Goal: Use online tool/utility: Utilize a website feature to perform a specific function

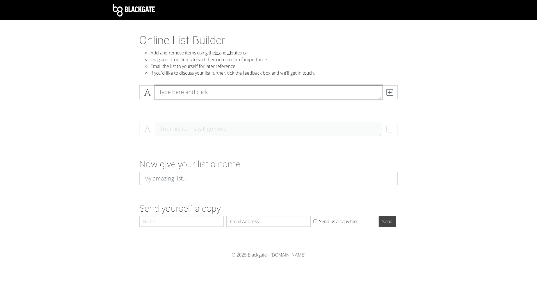
click at [198, 94] on textarea at bounding box center [268, 92] width 227 height 14
click at [166, 92] on textarea at bounding box center [268, 92] width 227 height 14
type textarea "Mapping and Drafting Process"
click at [388, 94] on icon at bounding box center [390, 93] width 6 height 6
type textarea "VM Framework"
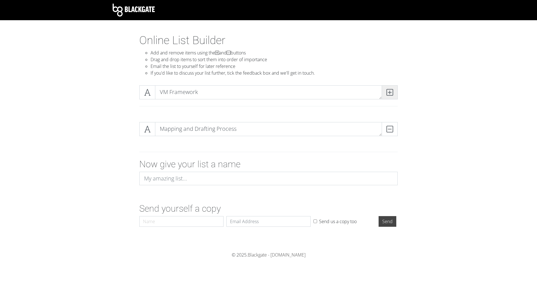
click at [396, 92] on span at bounding box center [390, 92] width 16 height 14
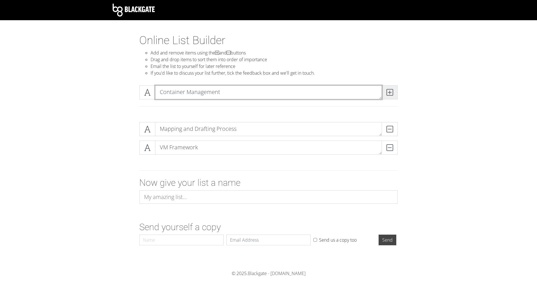
type textarea "Container Management"
click at [395, 95] on span at bounding box center [390, 92] width 16 height 14
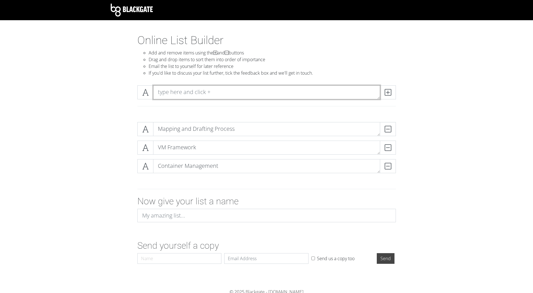
click at [242, 89] on textarea at bounding box center [266, 92] width 227 height 14
type textarea "Operational Risk Assessments"
click at [391, 91] on span at bounding box center [388, 92] width 16 height 14
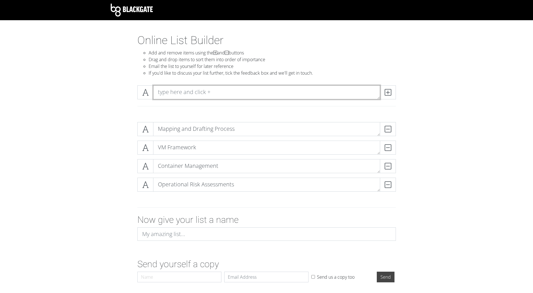
click at [208, 89] on textarea at bounding box center [266, 92] width 227 height 14
type textarea "Operational Plan"
click at [390, 91] on icon at bounding box center [388, 93] width 6 height 6
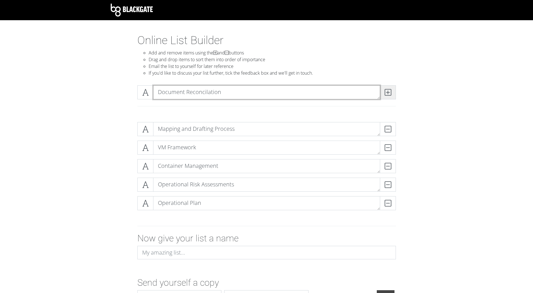
type textarea "Document Reconcilation"
click at [389, 92] on icon at bounding box center [388, 93] width 6 height 6
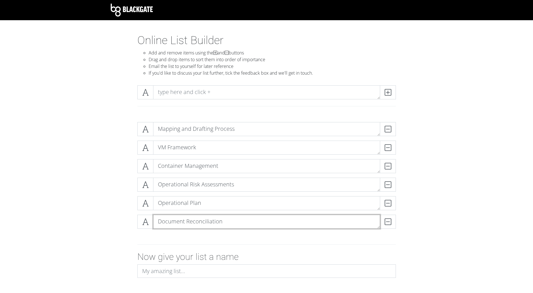
type textarea "Document Reconciliation"
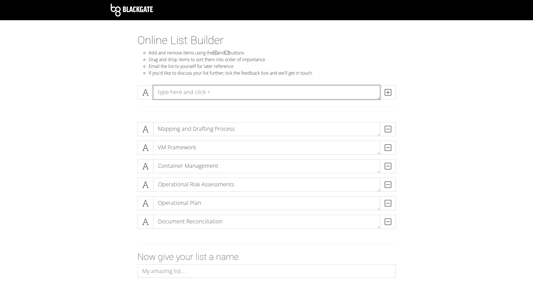
click at [246, 91] on textarea at bounding box center [266, 92] width 227 height 14
click at [245, 94] on textarea at bounding box center [266, 92] width 227 height 14
type textarea "Schedule Process"
click at [393, 95] on span at bounding box center [388, 92] width 16 height 14
click at [208, 90] on textarea at bounding box center [266, 92] width 227 height 14
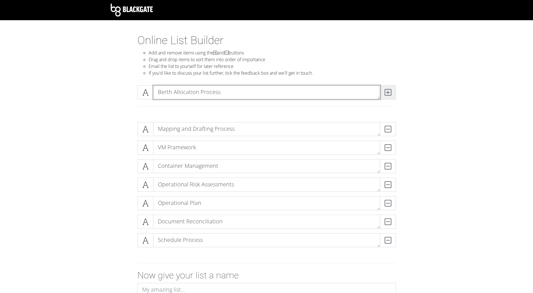
type textarea "Berth Allocation Process"
click at [383, 92] on span at bounding box center [388, 92] width 16 height 14
type textarea "Onboarding Guidance"
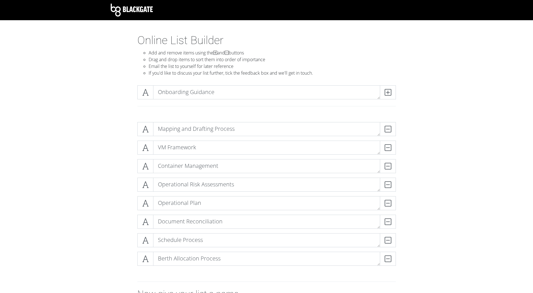
click at [385, 100] on div "Onboarding Guidance" at bounding box center [266, 94] width 261 height 19
click at [393, 94] on span at bounding box center [388, 92] width 16 height 14
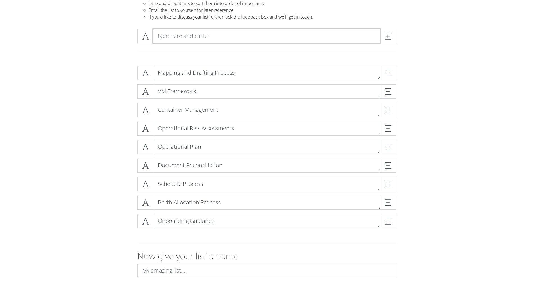
scroll to position [28, 0]
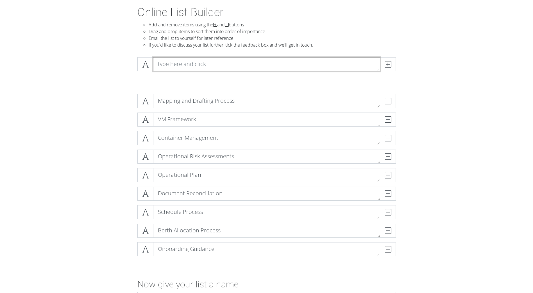
click at [191, 64] on textarea at bounding box center [266, 64] width 227 height 14
type textarea "Contract Management Plan - Implementation"
click at [393, 61] on span at bounding box center [388, 64] width 16 height 14
type textarea "Fatigue Management"
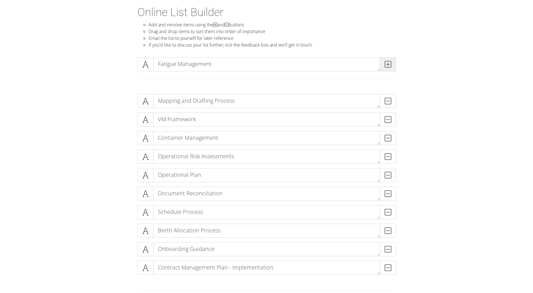
click at [383, 63] on span at bounding box center [388, 64] width 16 height 14
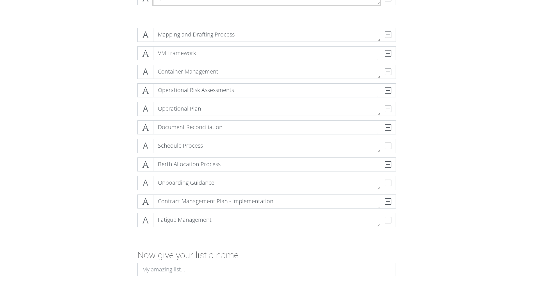
scroll to position [66, 0]
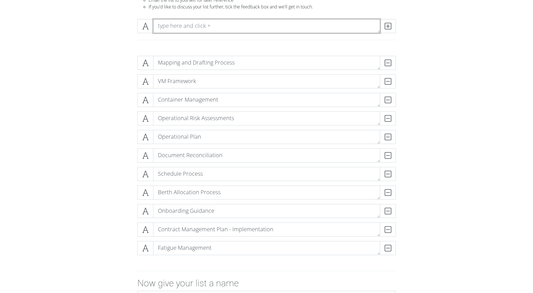
click at [190, 31] on textarea at bounding box center [266, 26] width 227 height 14
type textarea "HSE Activities Onboard"
click at [386, 28] on icon at bounding box center [388, 26] width 6 height 6
click at [170, 24] on textarea at bounding box center [266, 26] width 227 height 14
type textarea "C"
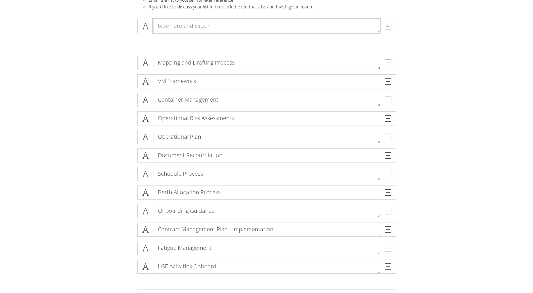
type textarea "W"
type textarea "Comms Plan (Cyan)"
click at [388, 27] on icon at bounding box center [388, 26] width 6 height 6
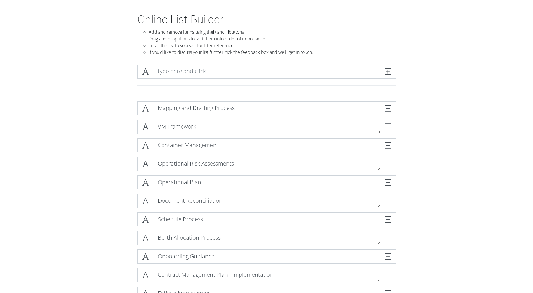
scroll to position [0, 0]
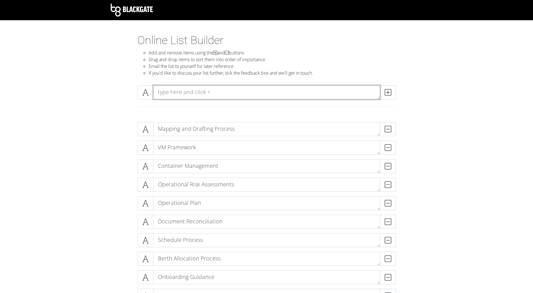
click at [196, 95] on textarea at bounding box center [266, 92] width 227 height 14
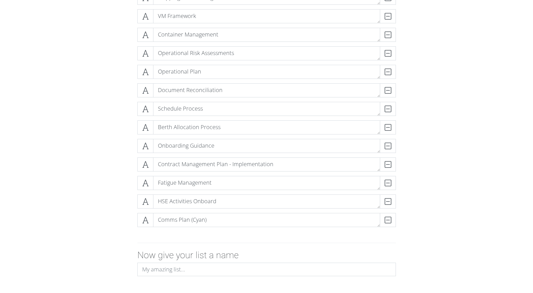
scroll to position [103, 0]
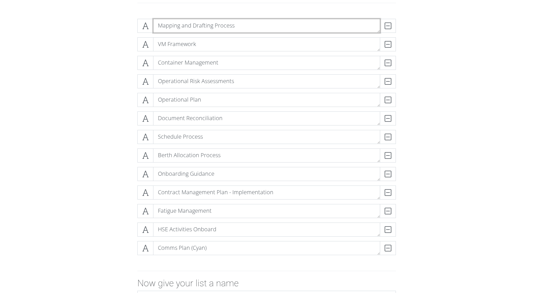
click at [248, 21] on textarea "Mapping and Drafting Process" at bounding box center [266, 26] width 227 height 14
drag, startPoint x: 241, startPoint y: 26, endPoint x: 236, endPoint y: 25, distance: 5.1
click at [236, 25] on textarea "Mapping and Drafting Process (parked)" at bounding box center [266, 26] width 227 height 14
type textarea "Mapping and Drafting Process (Parked)"
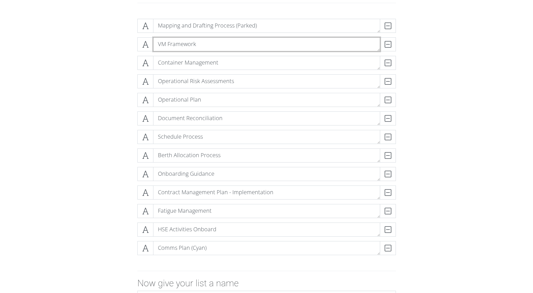
click at [241, 42] on textarea "VM Framework" at bounding box center [266, 44] width 227 height 14
type textarea "VM Framework"
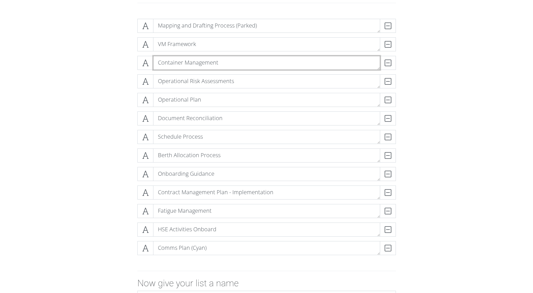
click at [241, 56] on textarea "Container Management" at bounding box center [266, 63] width 227 height 14
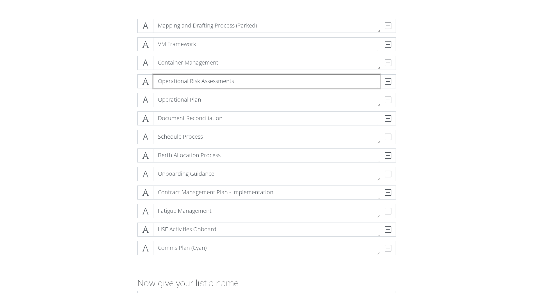
click at [242, 82] on textarea "Operational Risk Assessments" at bounding box center [266, 81] width 227 height 14
type textarea "Operational Risk Assessments (Parked)"
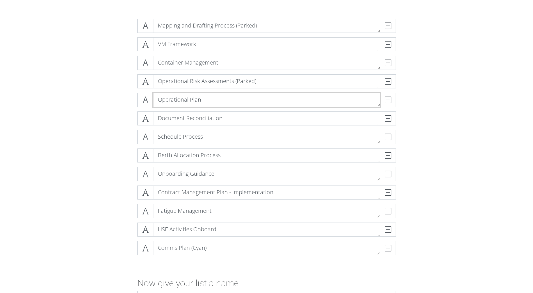
click at [239, 96] on textarea "Operational Plan" at bounding box center [266, 100] width 227 height 14
type textarea "Operational Plan (Parked)"
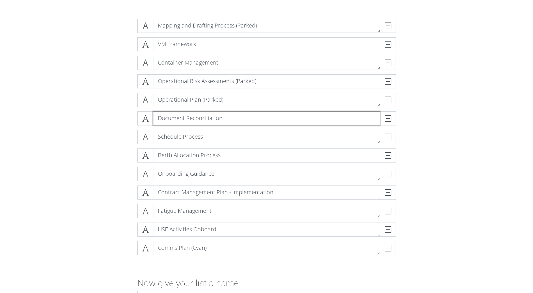
click at [242, 120] on textarea "Document Reconciliation" at bounding box center [266, 119] width 227 height 14
type textarea "Document Reconciliation (Parked)"
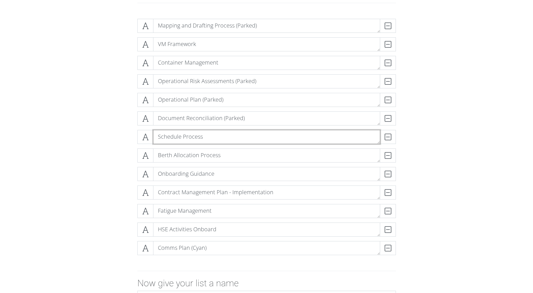
click at [229, 142] on textarea "Schedule Process" at bounding box center [266, 137] width 227 height 14
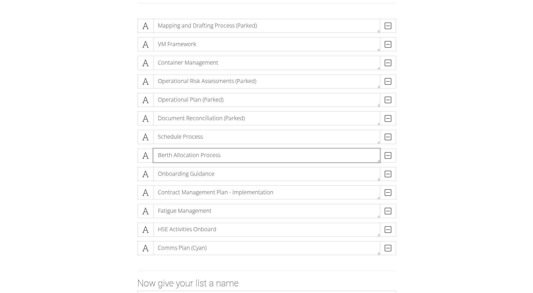
click at [231, 154] on textarea "Berth Allocation Process" at bounding box center [266, 156] width 227 height 14
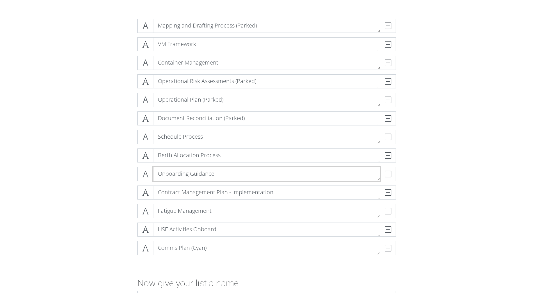
click at [234, 178] on textarea "Onboarding Guidance" at bounding box center [266, 174] width 227 height 14
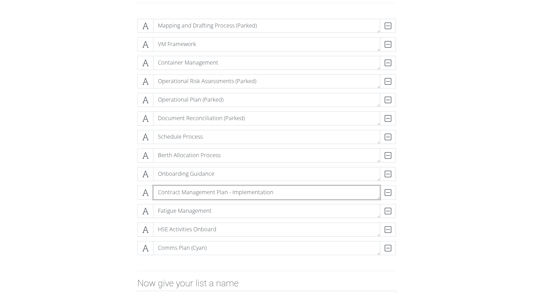
click at [283, 194] on textarea "Contract Management Plan - Implementation" at bounding box center [266, 193] width 227 height 14
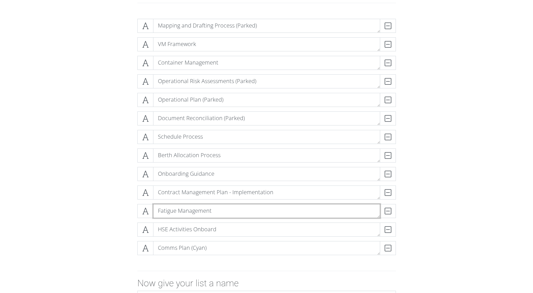
click at [239, 214] on textarea "Fatigue Management" at bounding box center [266, 211] width 227 height 14
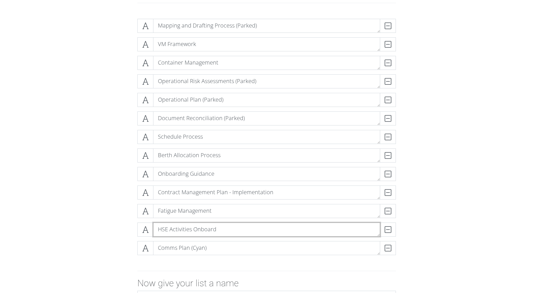
click at [238, 234] on textarea "HSE Activities Onboard" at bounding box center [266, 230] width 227 height 14
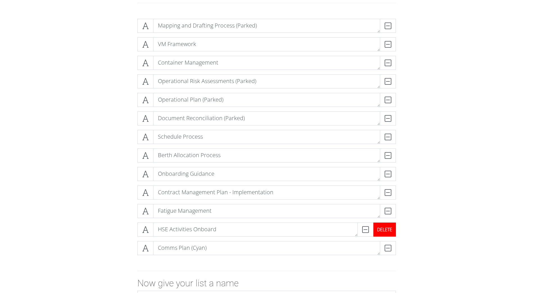
click at [394, 230] on div "DELETE" at bounding box center [385, 230] width 22 height 14
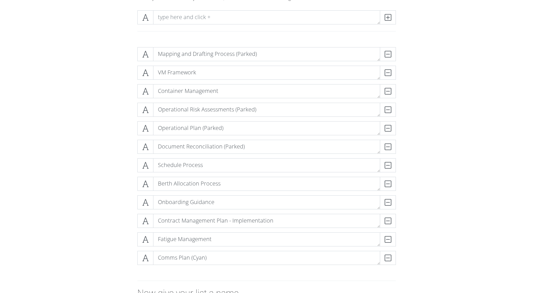
scroll to position [75, 0]
click at [388, 165] on div "DELETE" at bounding box center [385, 165] width 22 height 14
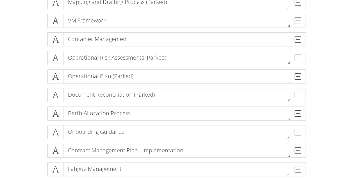
scroll to position [80, 0]
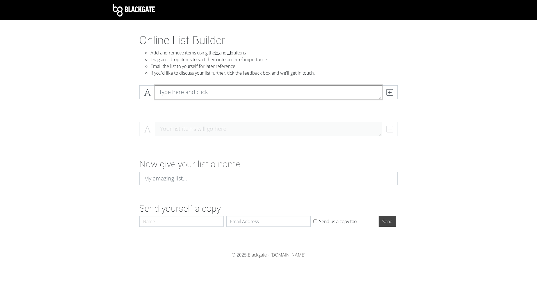
click at [190, 96] on textarea at bounding box center [268, 92] width 227 height 14
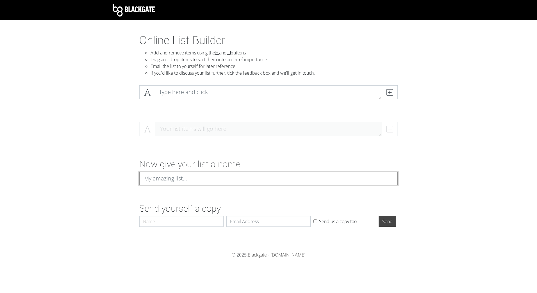
click at [174, 184] on input at bounding box center [268, 178] width 259 height 13
type input "Problem Statement"
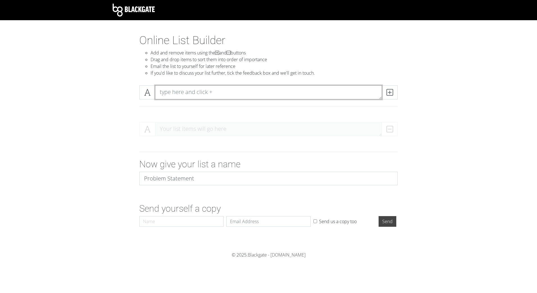
click at [212, 94] on textarea at bounding box center [268, 92] width 227 height 14
click at [178, 94] on textarea at bounding box center [268, 92] width 227 height 14
type textarea "Voyage Reporting"
click at [390, 90] on icon at bounding box center [390, 93] width 6 height 6
type textarea "Document Reconcilation"
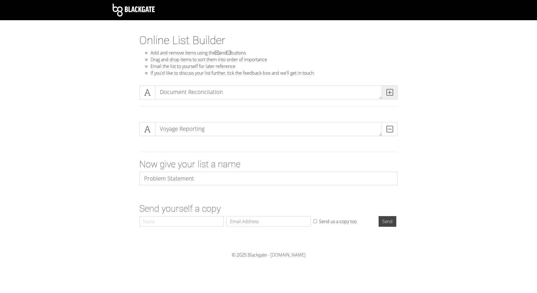
click at [392, 94] on icon at bounding box center [390, 93] width 6 height 6
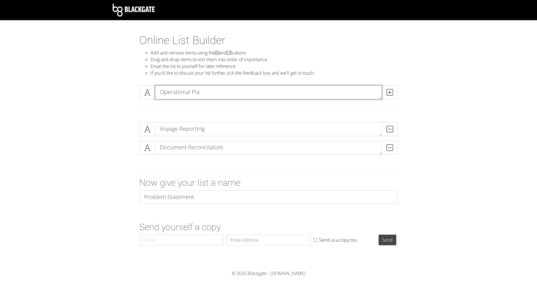
type textarea "Operational Plan"
